Goal: Navigation & Orientation: Understand site structure

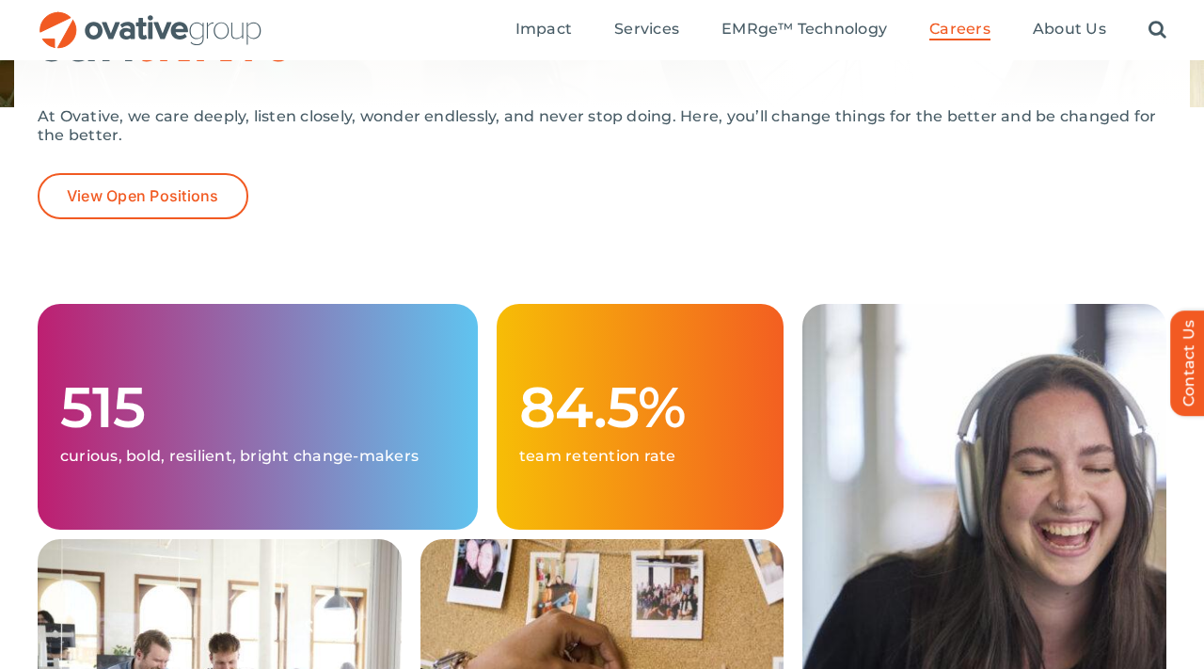
scroll to position [302, 0]
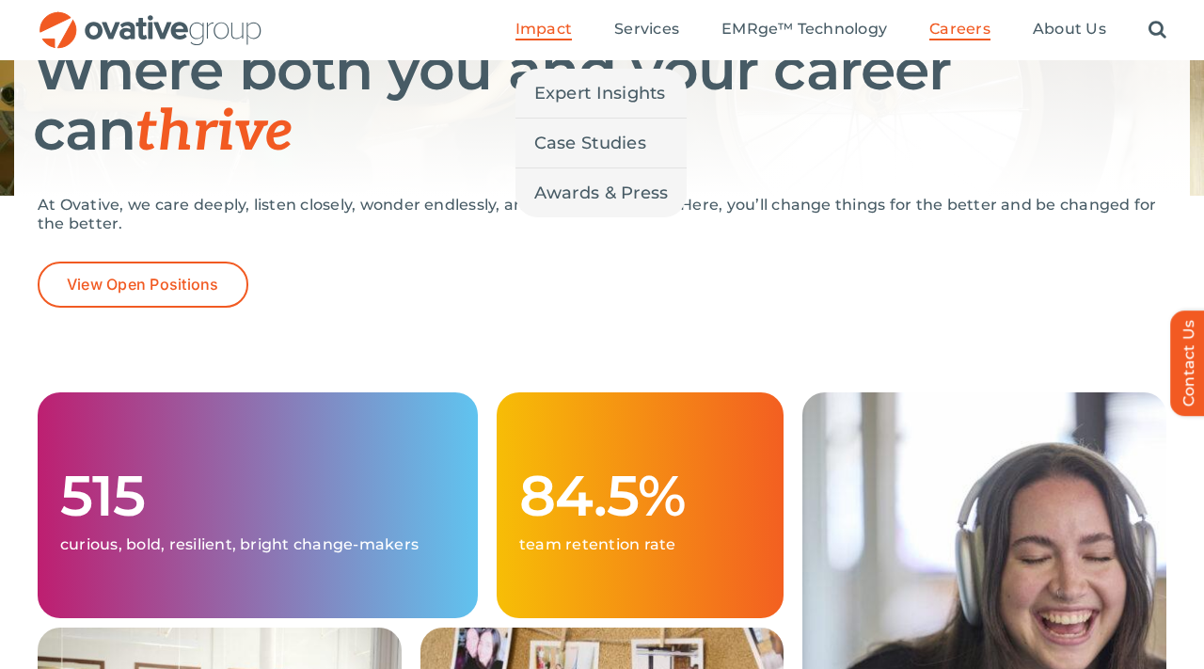
click at [562, 31] on span "Impact" at bounding box center [543, 29] width 56 height 19
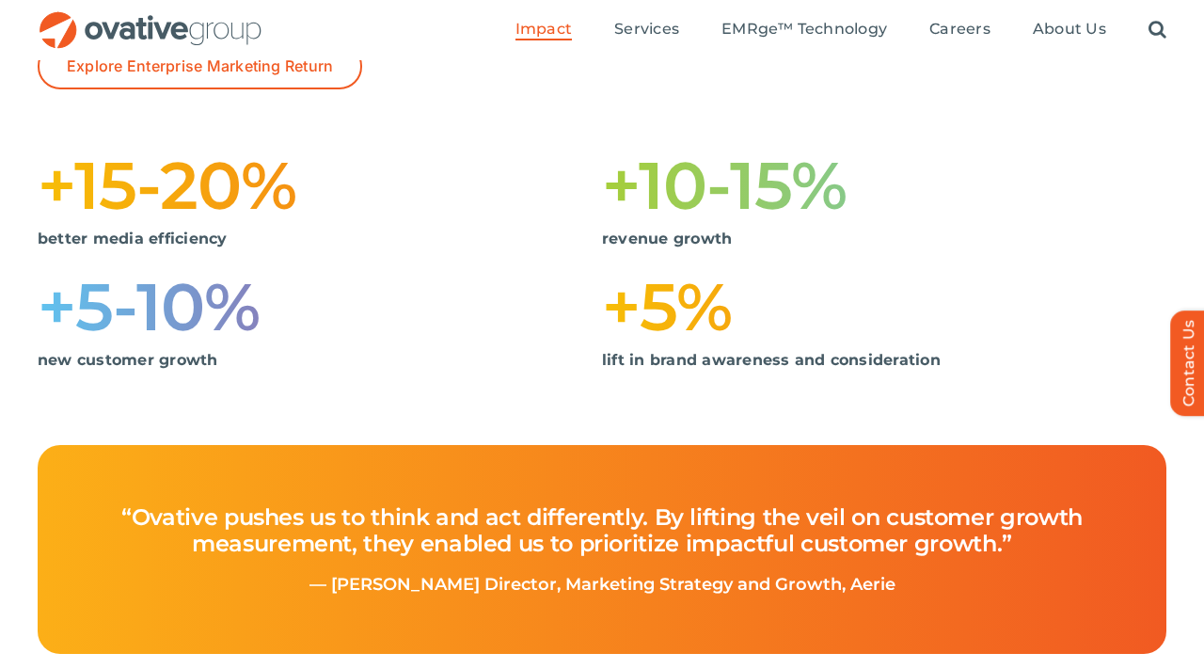
scroll to position [338, 0]
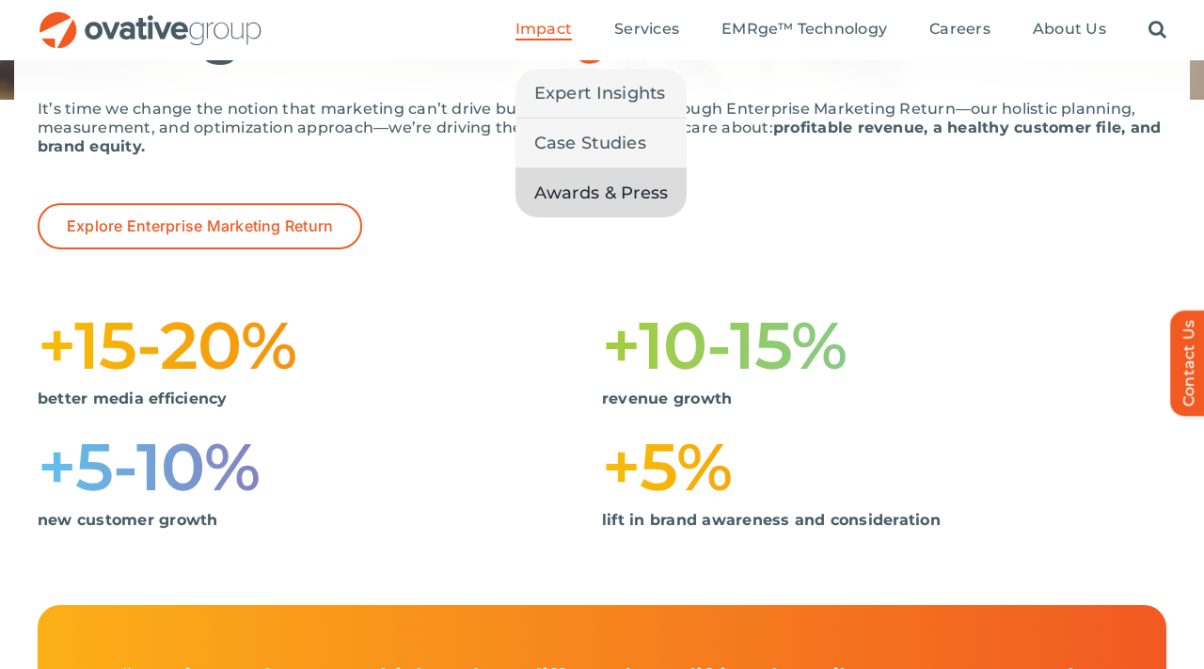
click at [585, 184] on span "Awards & Press" at bounding box center [601, 193] width 134 height 26
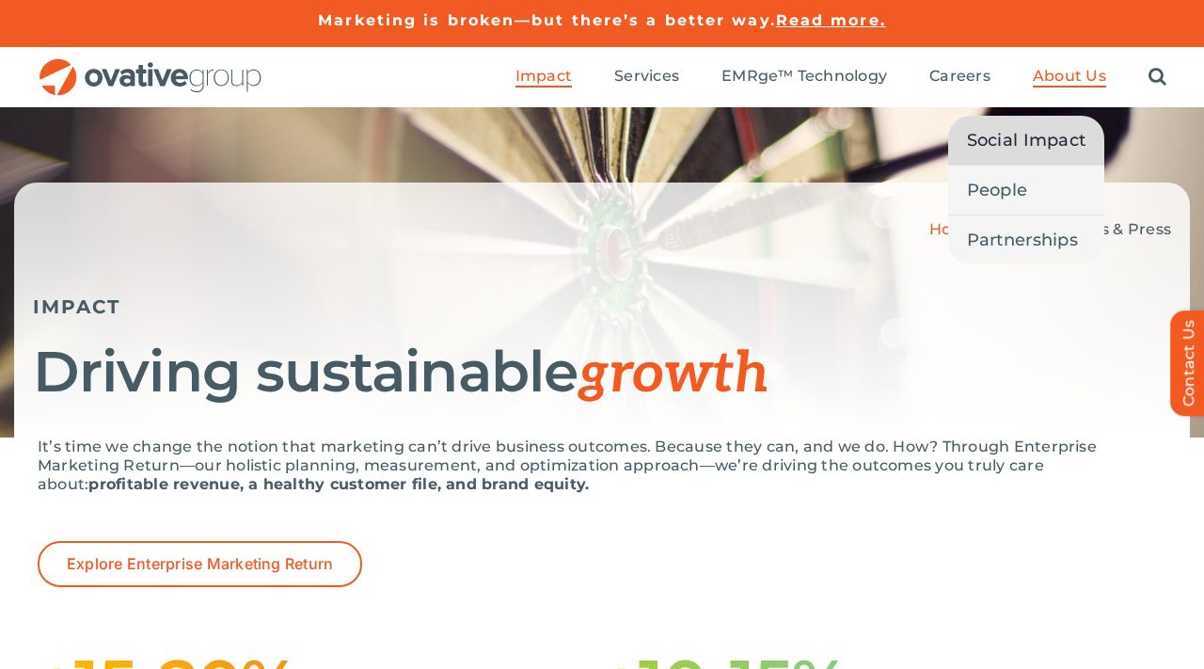
click at [1028, 149] on span "Social Impact" at bounding box center [1026, 140] width 119 height 26
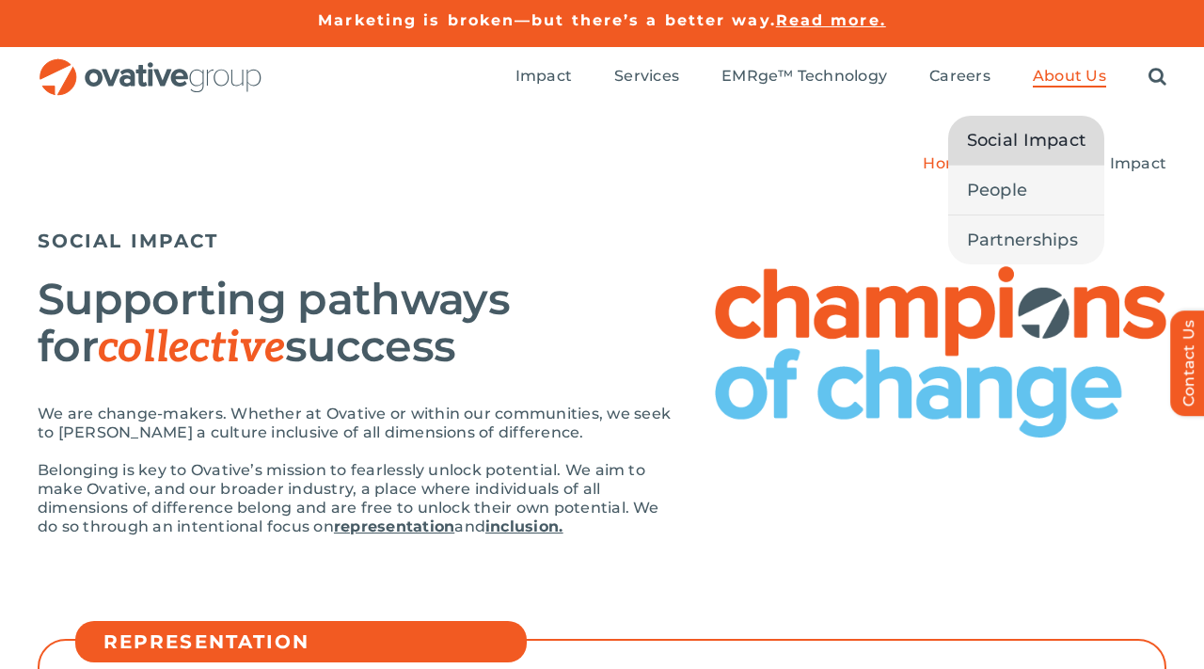
click at [1064, 71] on span "About Us" at bounding box center [1069, 76] width 73 height 19
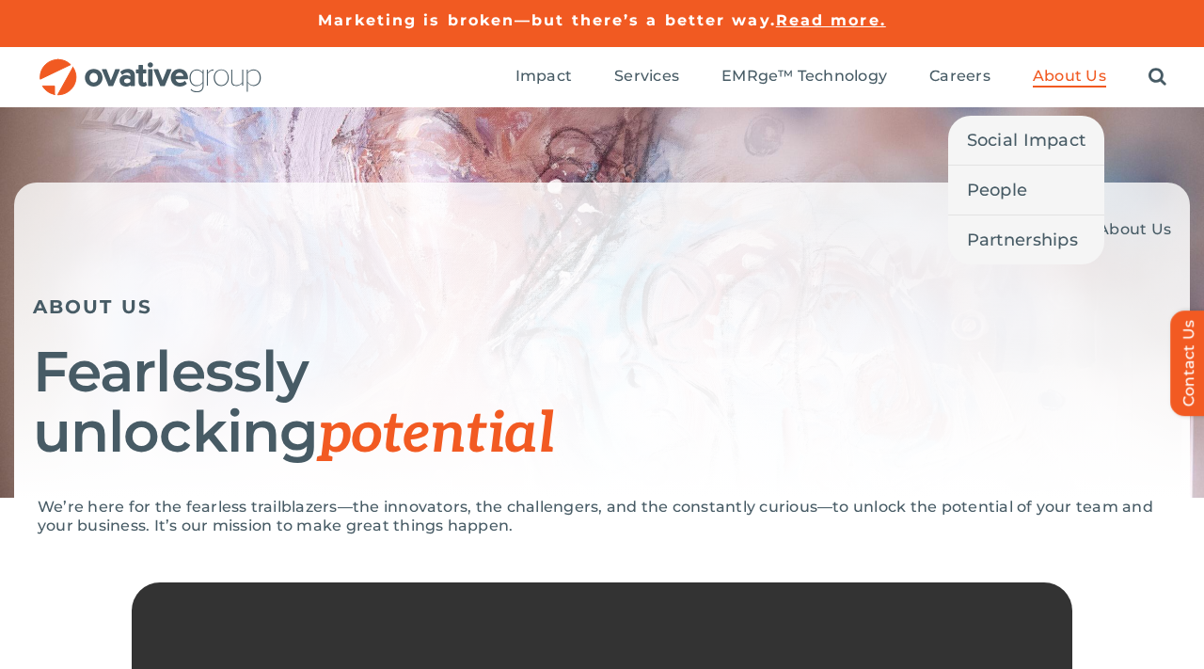
click at [1064, 71] on span "About Us" at bounding box center [1069, 76] width 73 height 19
click at [1014, 196] on span "People" at bounding box center [997, 190] width 61 height 26
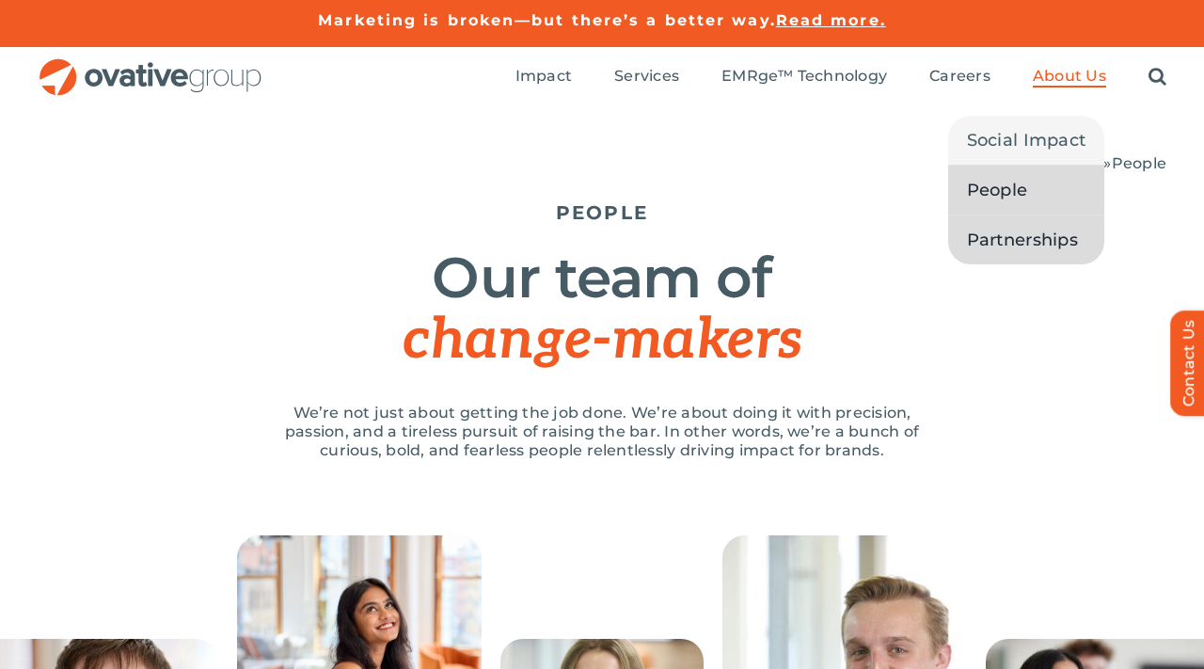
click at [997, 233] on span "Partnerships" at bounding box center [1022, 240] width 111 height 26
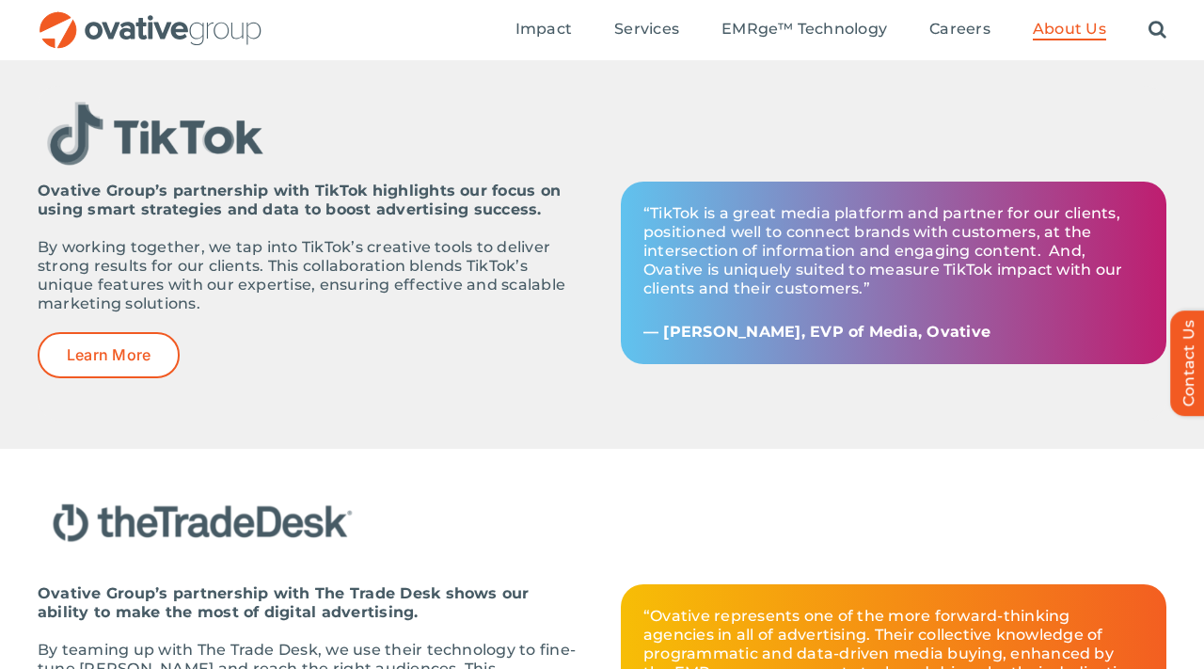
scroll to position [1669, 0]
